Goal: Task Accomplishment & Management: Use online tool/utility

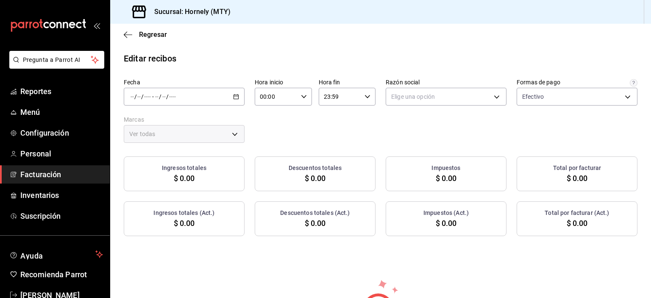
type input "fb0911c4-8c81-440c-afc8-d8364f99058a"
click at [195, 98] on div "/ / - / /" at bounding box center [184, 97] width 121 height 18
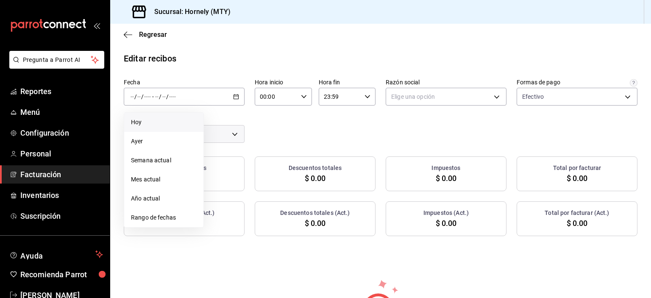
click at [183, 125] on span "Hoy" at bounding box center [164, 122] width 66 height 9
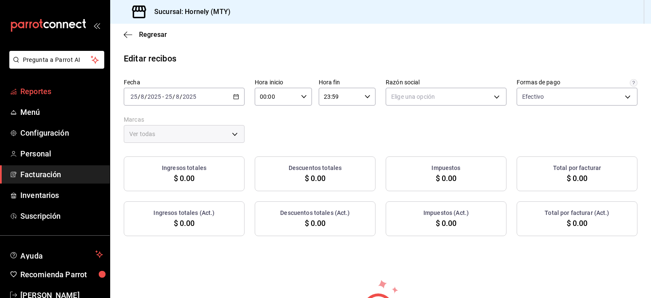
click at [43, 96] on span "Reportes" at bounding box center [61, 91] width 83 height 11
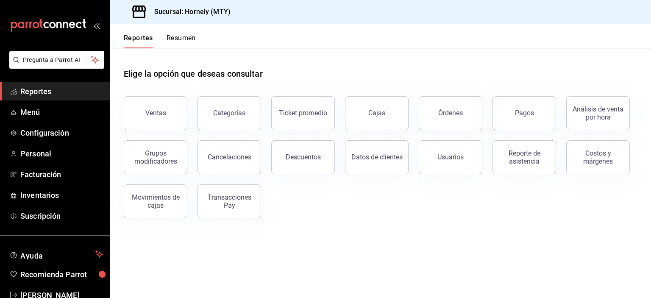
click at [528, 120] on button "Pagos" at bounding box center [524, 113] width 64 height 34
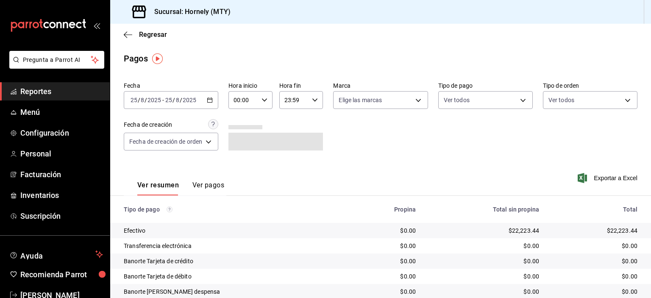
click at [620, 50] on main "Regresar Pagos Fecha [DATE] [DATE] - [DATE] [DATE] Hora inicio 00:00 Hora inici…" at bounding box center [380, 199] width 541 height 350
click at [165, 101] on input "25" at bounding box center [169, 100] width 8 height 7
click at [337, 52] on main "Regresar Pagos Fecha [DATE] [DATE] - [DATE] [DATE] Hora inicio 00:00 Hora inici…" at bounding box center [380, 199] width 541 height 350
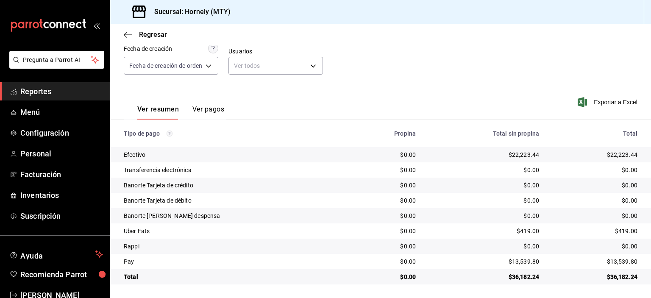
click at [609, 153] on div "$22,223.44" at bounding box center [595, 154] width 85 height 8
copy div "22,223.44"
click at [617, 263] on div "$13,539.80" at bounding box center [595, 261] width 85 height 8
click at [617, 262] on div "$13,539.80" at bounding box center [595, 261] width 85 height 8
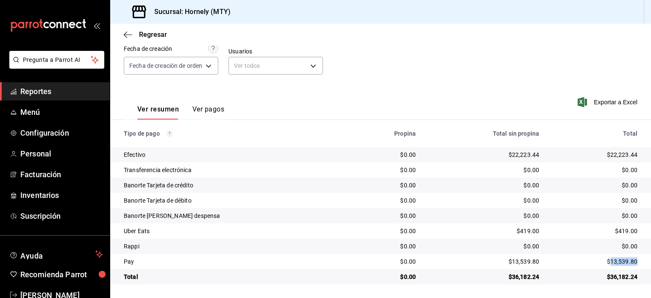
copy div "13,539.80"
click at [617, 231] on div "$419.00" at bounding box center [595, 231] width 85 height 8
copy div "419.00"
click at [620, 245] on div "$0.00" at bounding box center [595, 246] width 85 height 8
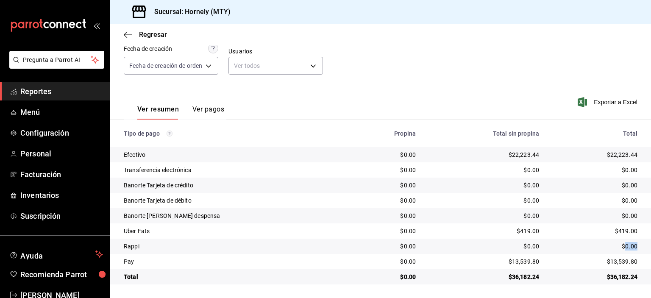
click at [620, 245] on div "$0.00" at bounding box center [595, 246] width 85 height 8
copy div "0.00"
click at [60, 88] on span "Reportes" at bounding box center [61, 91] width 83 height 11
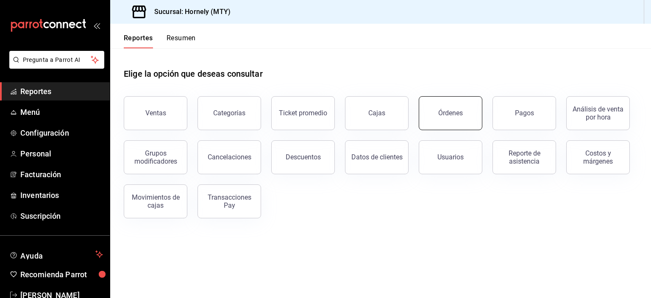
click at [471, 122] on button "Órdenes" at bounding box center [451, 113] width 64 height 34
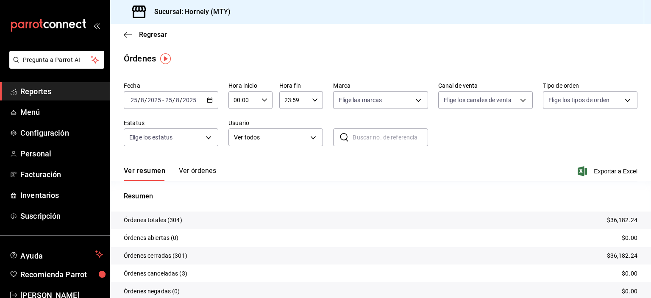
click at [175, 219] on p "Órdenes totales (304)" at bounding box center [153, 220] width 58 height 9
copy p "304"
click at [84, 95] on span "Reportes" at bounding box center [61, 91] width 83 height 11
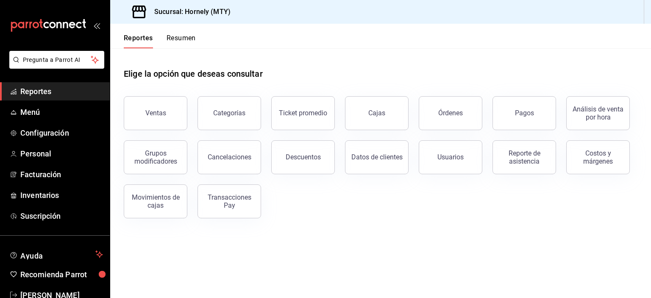
click at [372, 119] on button "Cajas" at bounding box center [377, 113] width 64 height 34
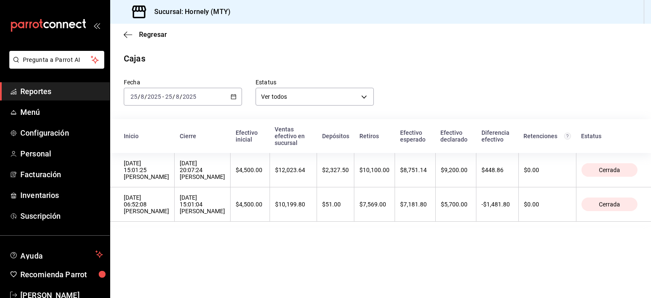
drag, startPoint x: 51, startPoint y: 89, endPoint x: 67, endPoint y: 89, distance: 16.5
click at [51, 89] on span "Reportes" at bounding box center [61, 91] width 83 height 11
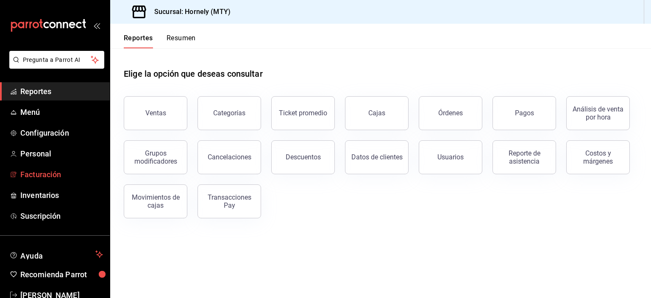
click at [93, 173] on span "Facturación" at bounding box center [61, 174] width 83 height 11
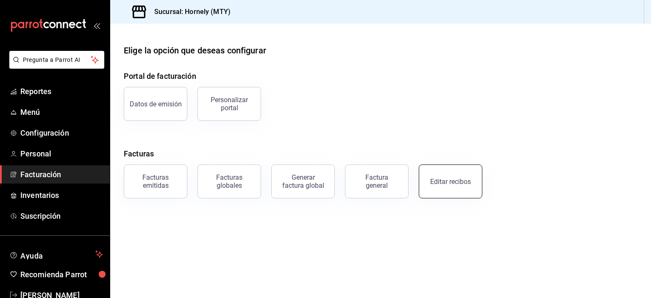
click at [462, 194] on button "Editar recibos" at bounding box center [451, 181] width 64 height 34
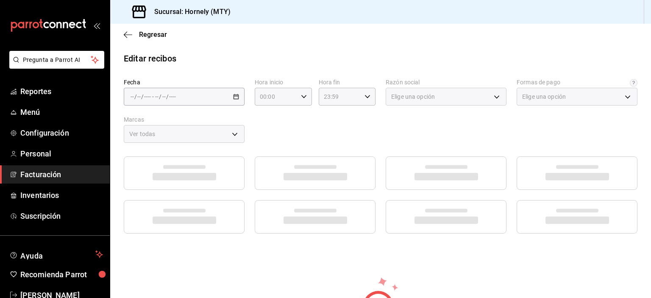
type input "fb0911c4-8c81-440c-afc8-d8364f99058a"
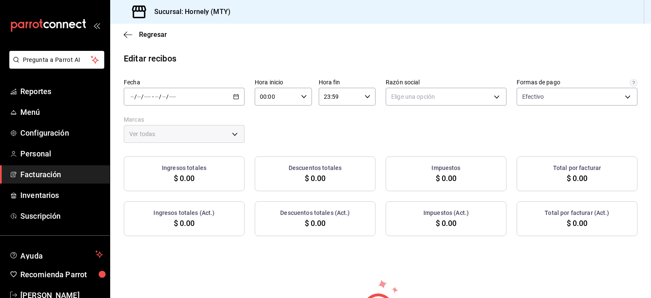
click at [225, 95] on div "/ / - / /" at bounding box center [184, 97] width 121 height 18
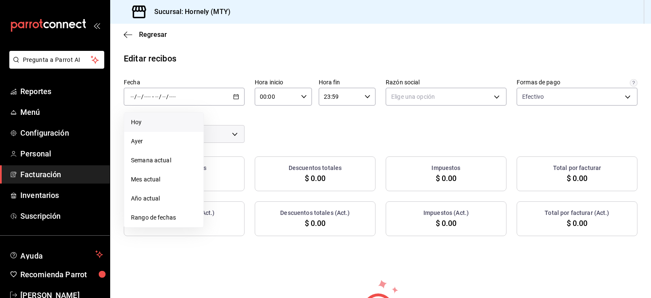
click at [175, 126] on span "Hoy" at bounding box center [164, 122] width 66 height 9
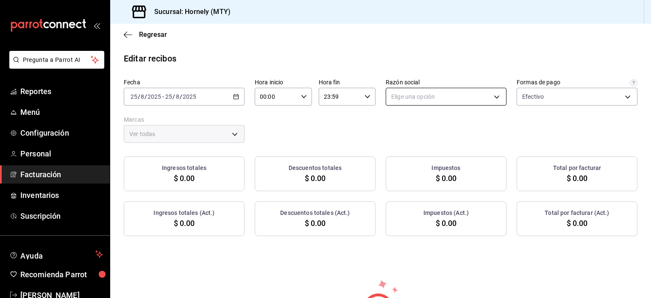
click at [492, 97] on body "Pregunta a Parrot AI Reportes Menú Configuración Personal Facturación Inventari…" at bounding box center [325, 149] width 651 height 298
click at [464, 137] on li "HORNELY PAN Y PASTELES" at bounding box center [442, 140] width 118 height 16
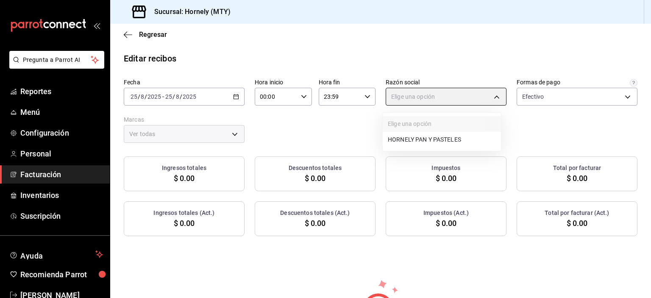
type input "b2cd780a-b572-4f60-9a57-482b6a6c9eaf"
type input "f940d65f-f315-40ad-96cd-36aca2dc56c6"
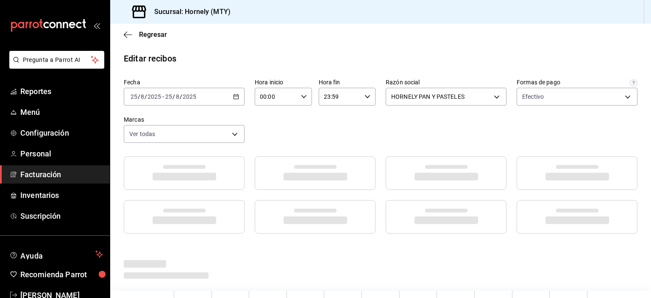
click at [522, 47] on main "Regresar Editar recibos Fecha [DATE] [DATE] - [DATE] [DATE] Hora inicio 00:00 H…" at bounding box center [380, 215] width 541 height 382
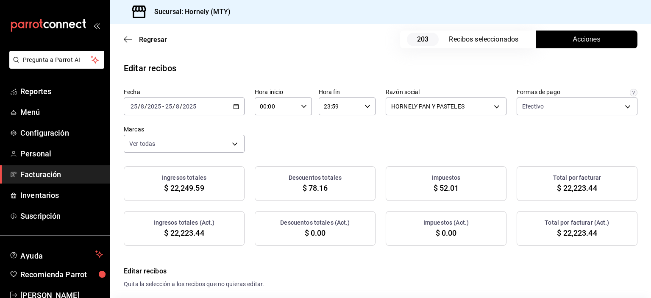
click at [564, 37] on button "Acciones" at bounding box center [587, 40] width 102 height 18
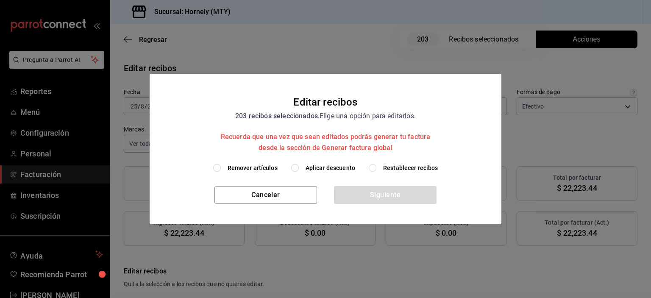
click at [312, 170] on span "Aplicar descuento" at bounding box center [331, 168] width 50 height 9
click at [299, 170] on input "Aplicar descuento" at bounding box center [295, 168] width 8 height 8
radio input "true"
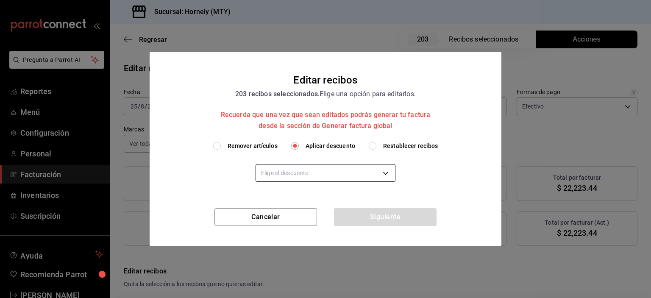
click at [353, 164] on body "Pregunta a Parrot AI Reportes Menú Configuración Personal Facturación Inventari…" at bounding box center [325, 149] width 651 height 298
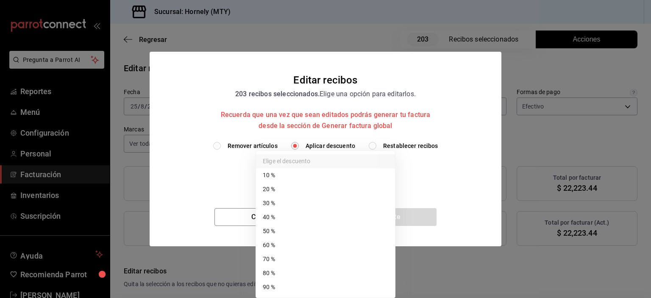
click at [337, 213] on li "40 %" at bounding box center [325, 217] width 139 height 14
type input "40"
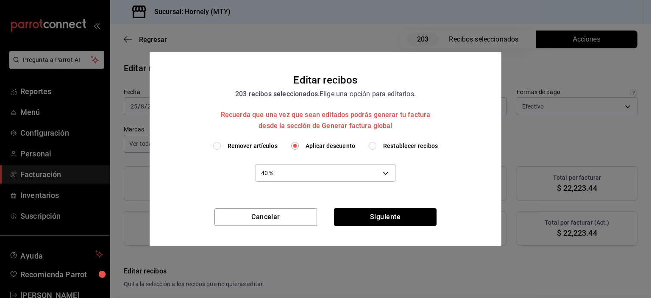
click at [405, 218] on button "Siguiente" at bounding box center [385, 217] width 103 height 18
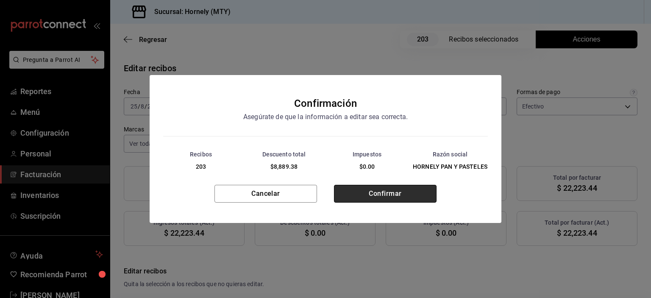
click at [404, 195] on button "Confirmar" at bounding box center [385, 194] width 103 height 18
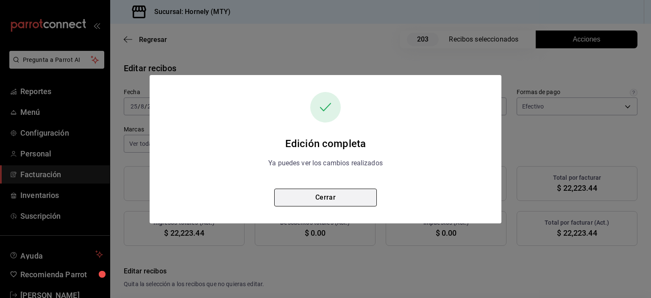
click at [336, 206] on button "Cerrar" at bounding box center [325, 198] width 103 height 18
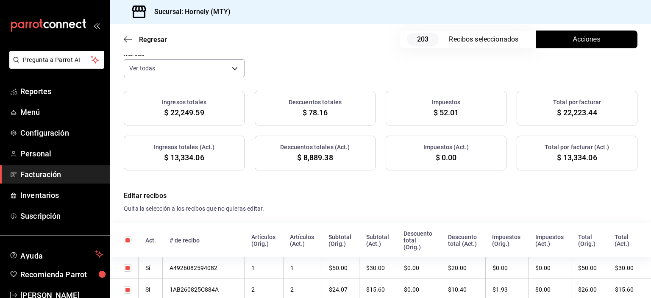
scroll to position [85, 0]
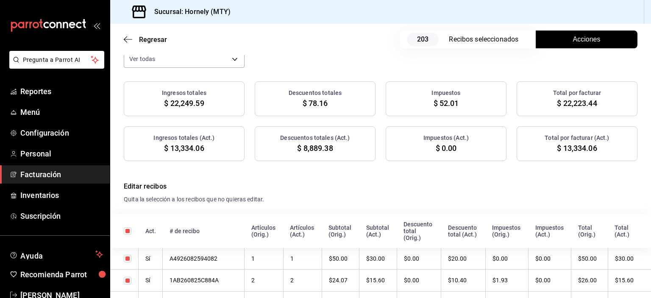
click at [567, 146] on span "$ 13,334.06" at bounding box center [577, 147] width 40 height 11
copy span "13,334.06"
click at [319, 146] on span "$ 8,889.38" at bounding box center [315, 147] width 36 height 11
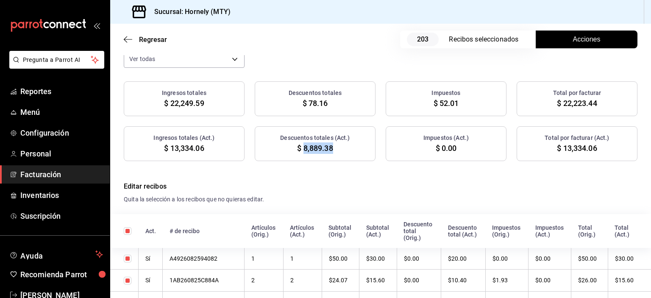
copy span "8,889.38"
click at [84, 98] on link "Reportes" at bounding box center [55, 91] width 110 height 18
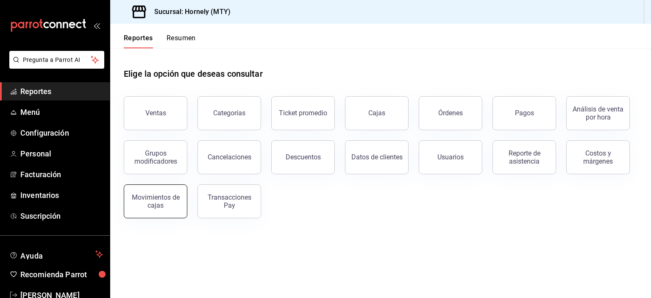
click at [166, 210] on button "Movimientos de cajas" at bounding box center [156, 201] width 64 height 34
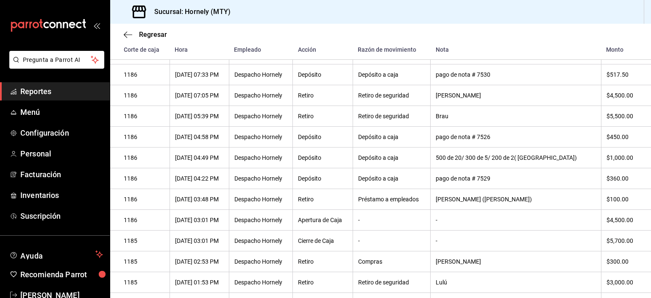
scroll to position [62, 0]
